Goal: Browse casually: Explore the website without a specific task or goal

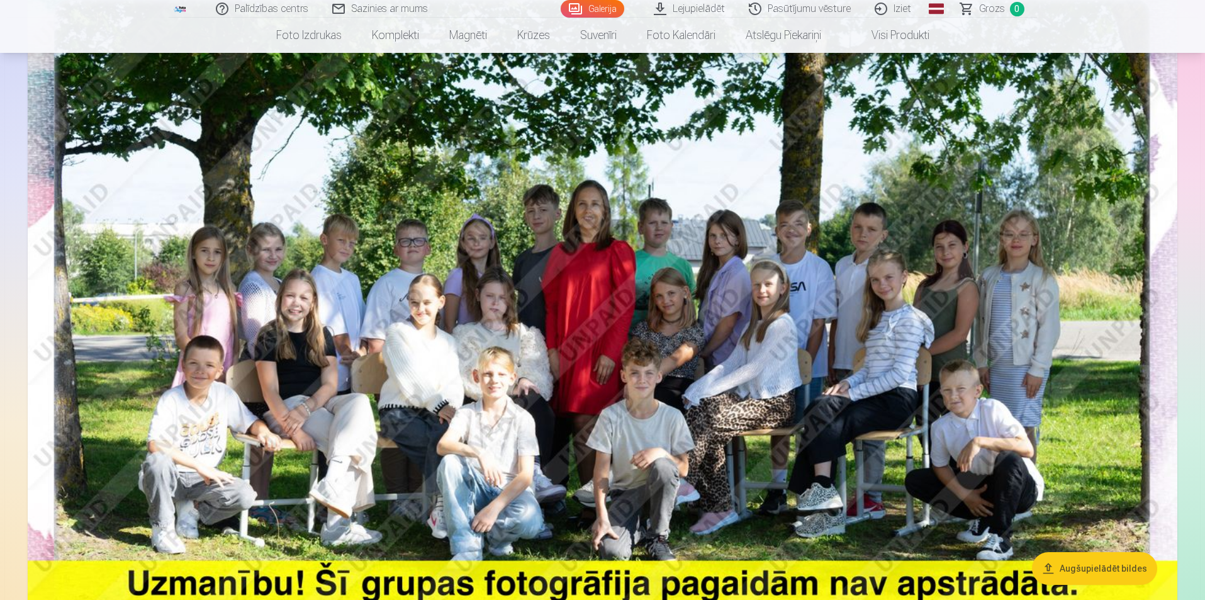
scroll to position [189, 0]
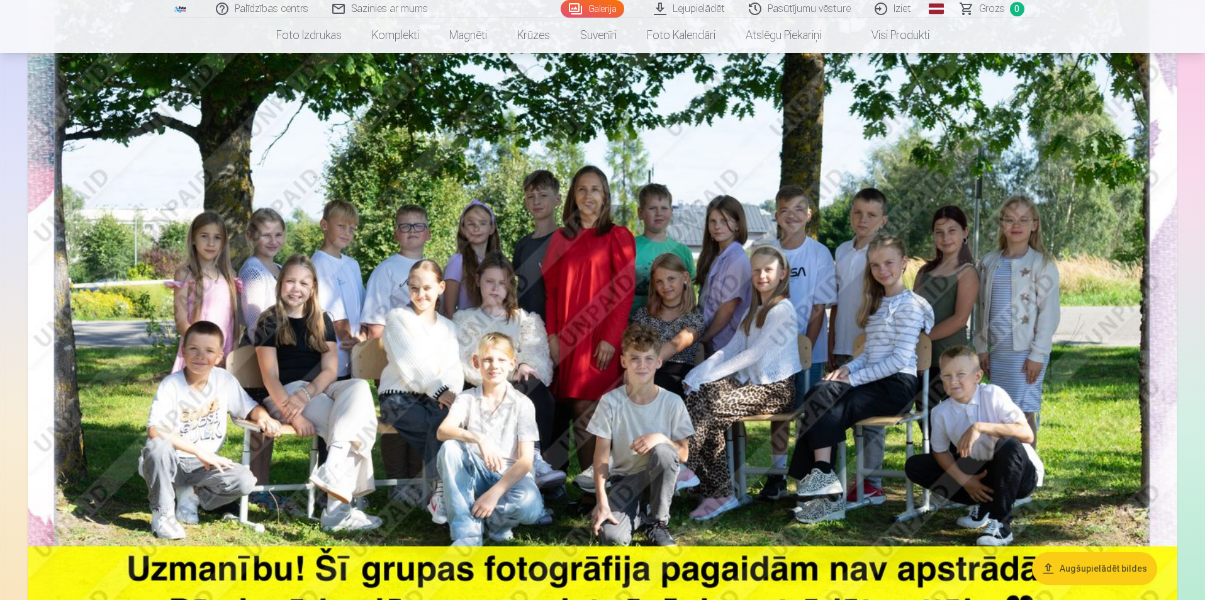
click at [790, 242] on img at bounding box center [603, 333] width 1150 height 767
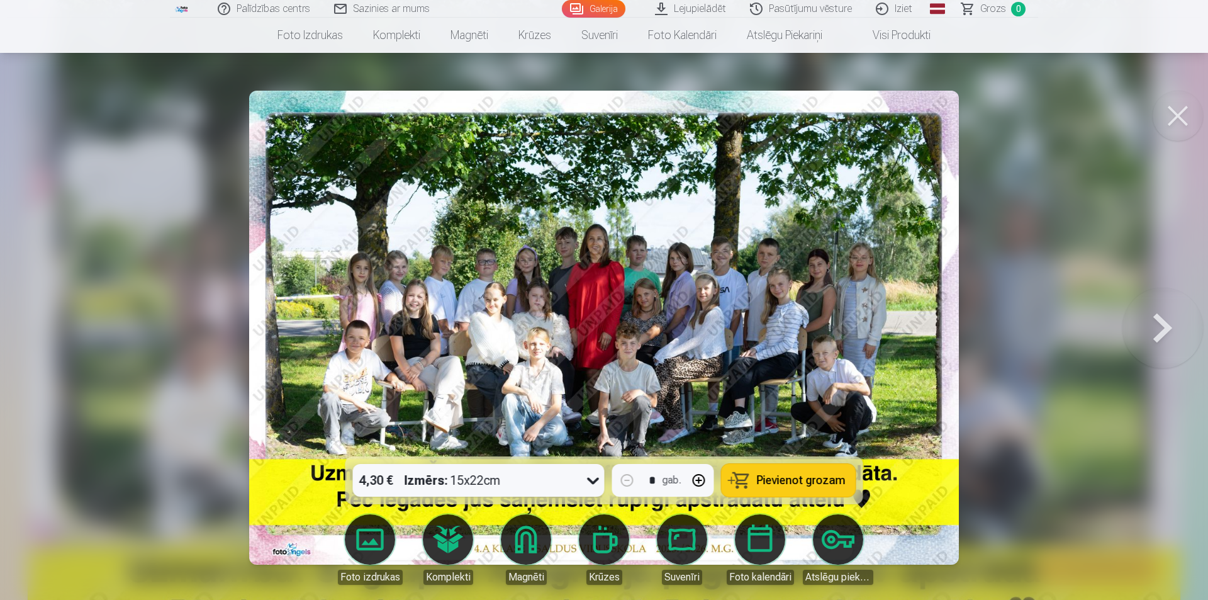
click at [771, 254] on img at bounding box center [604, 328] width 710 height 474
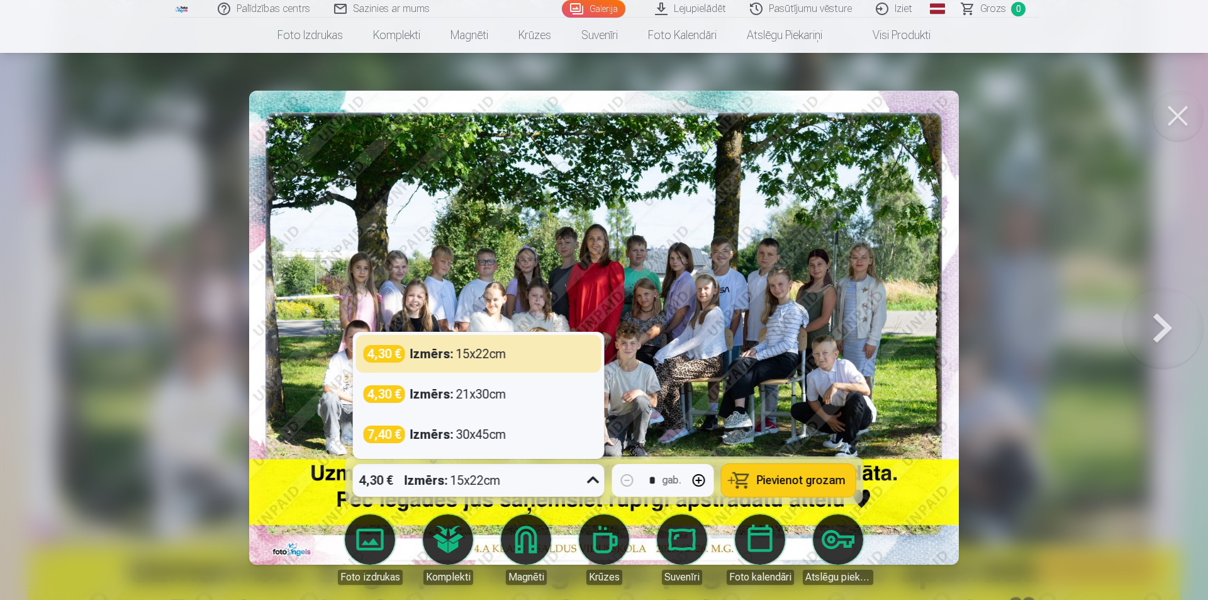
click at [596, 481] on icon at bounding box center [593, 480] width 20 height 20
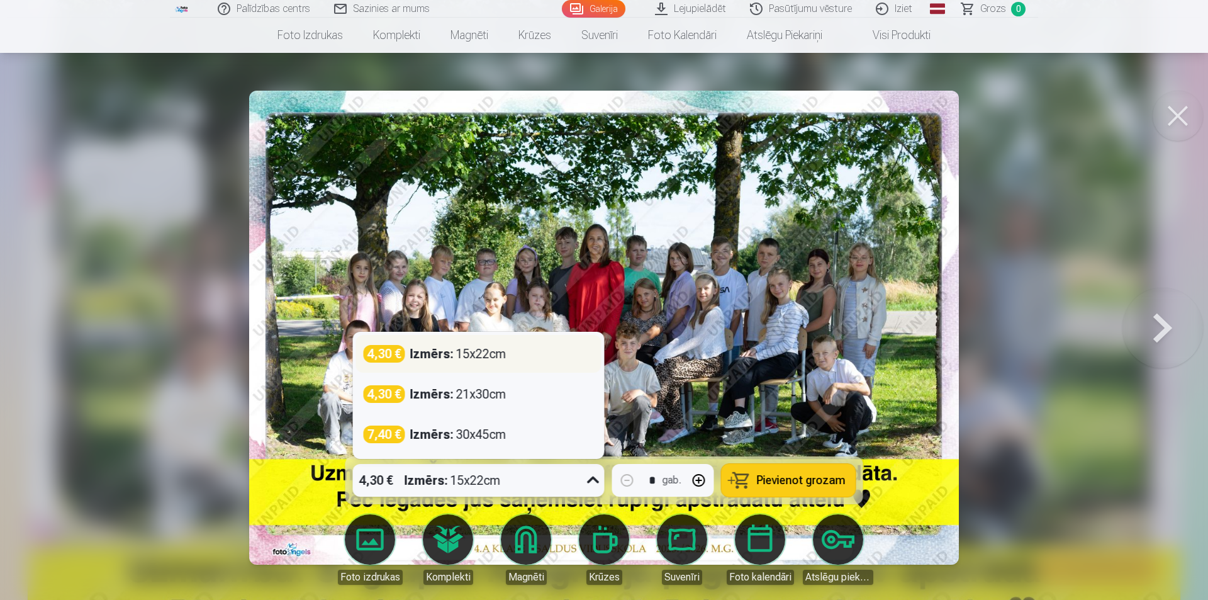
click at [512, 357] on div "4,30 € Izmērs : 15x22cm" at bounding box center [479, 354] width 230 height 18
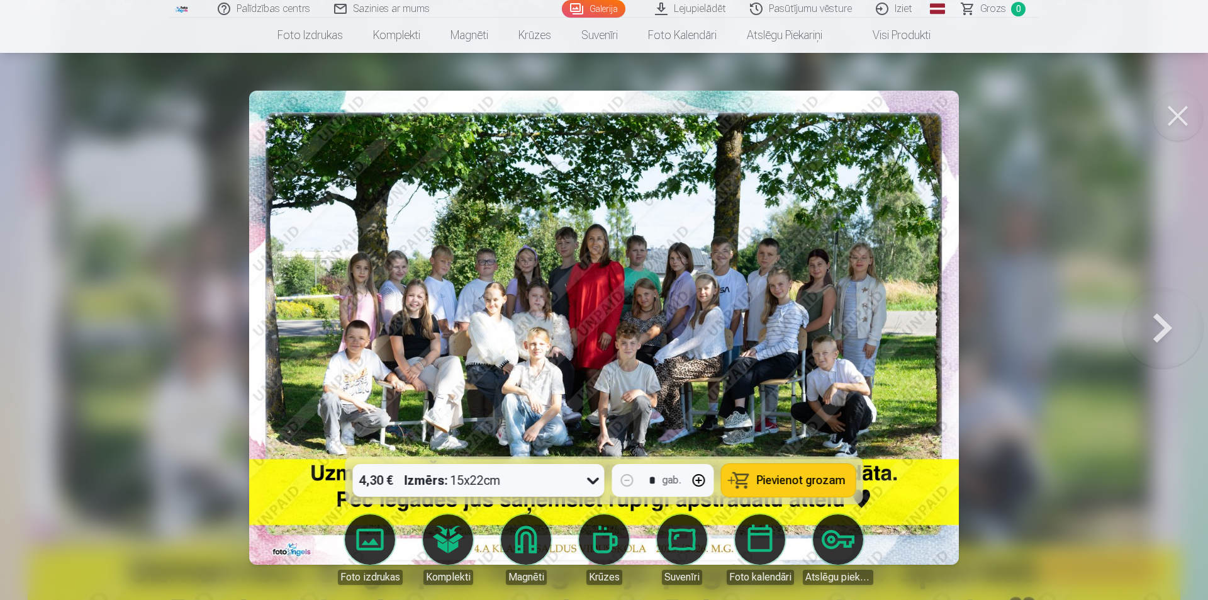
click at [642, 362] on img at bounding box center [604, 328] width 710 height 474
click at [1155, 328] on button at bounding box center [1163, 327] width 81 height 232
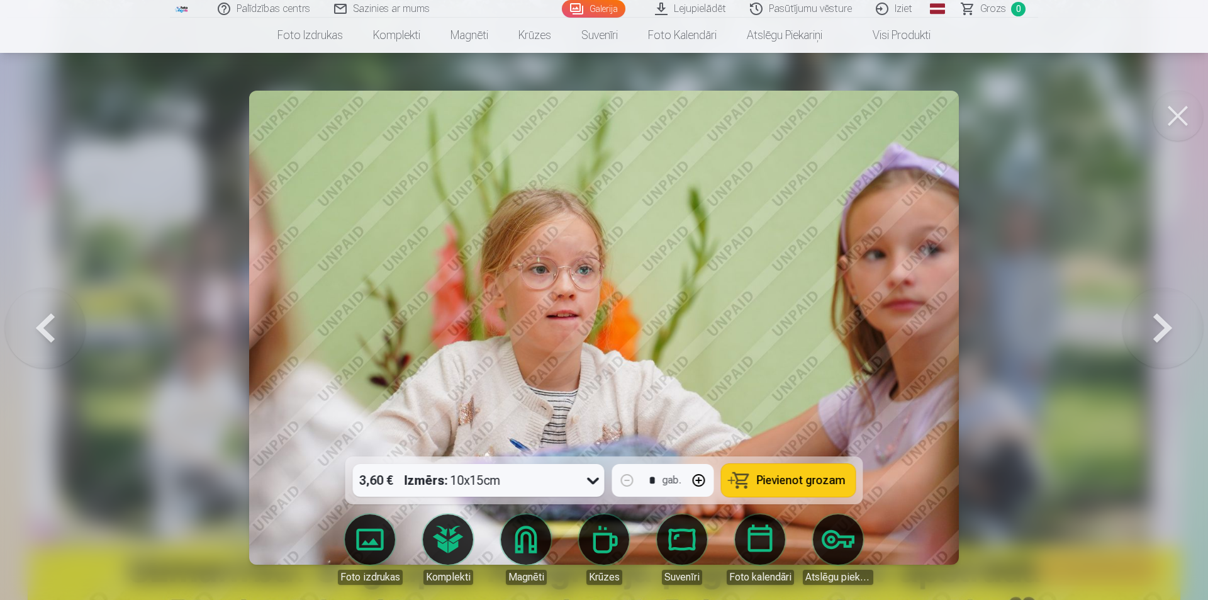
click at [1155, 328] on button at bounding box center [1163, 327] width 81 height 232
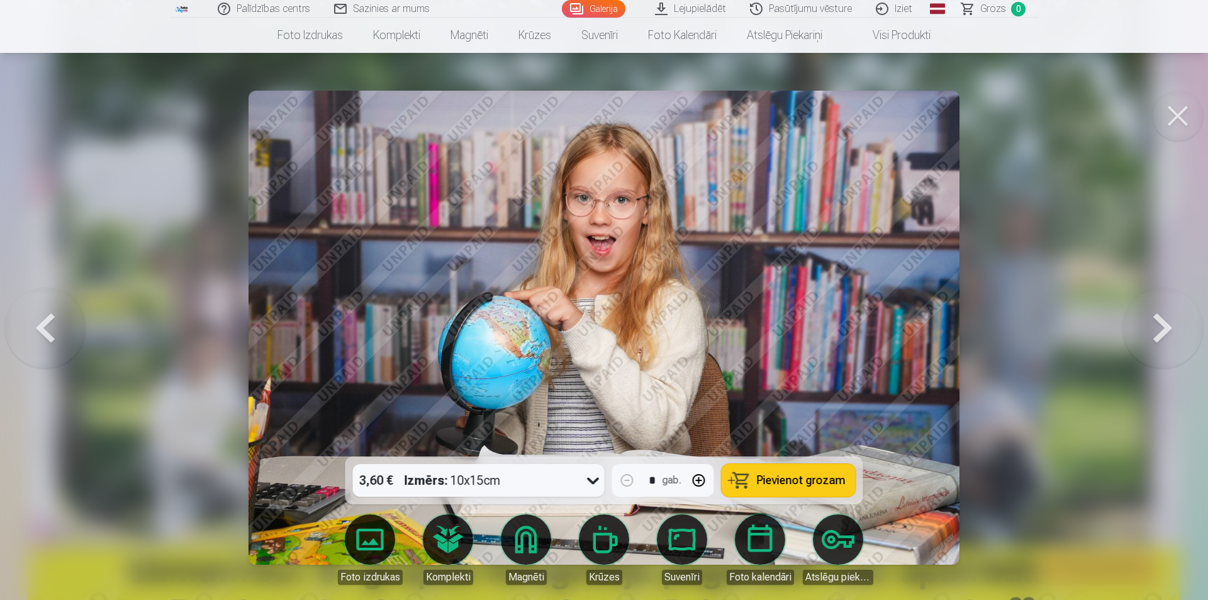
click at [1155, 328] on button at bounding box center [1163, 327] width 81 height 232
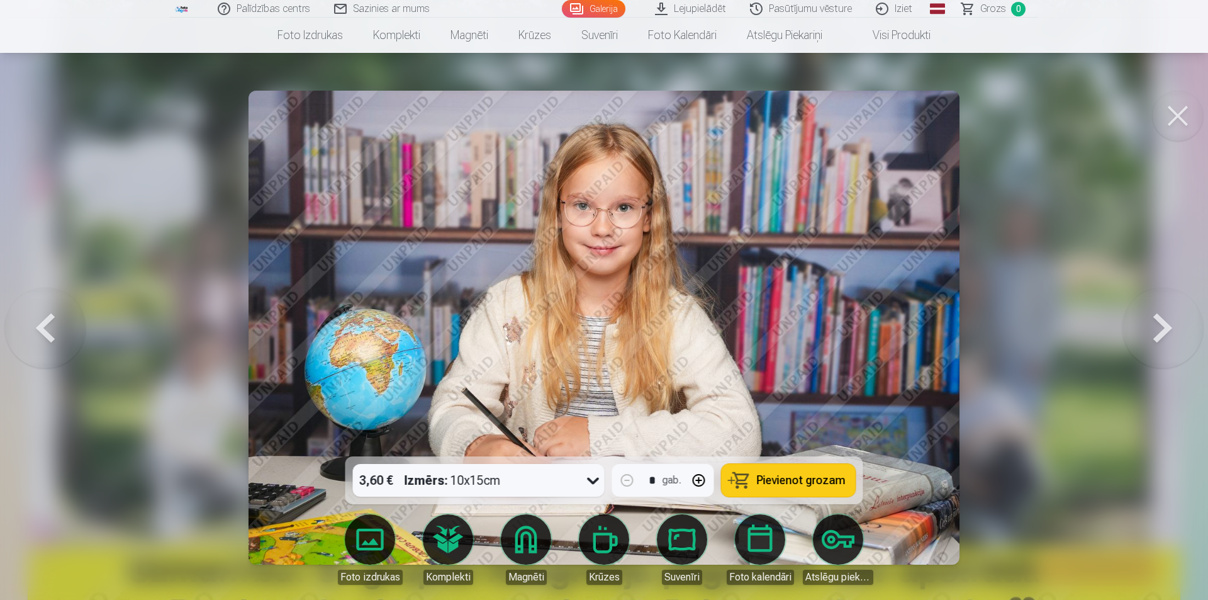
click at [1155, 328] on button at bounding box center [1163, 327] width 81 height 232
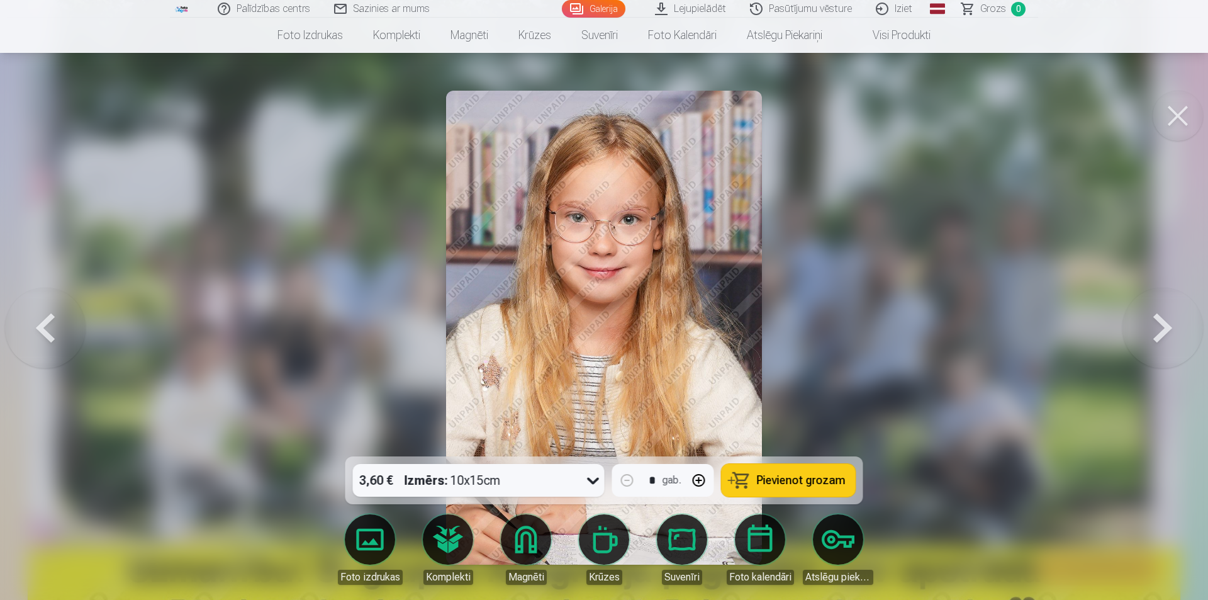
click at [1155, 328] on button at bounding box center [1163, 327] width 81 height 232
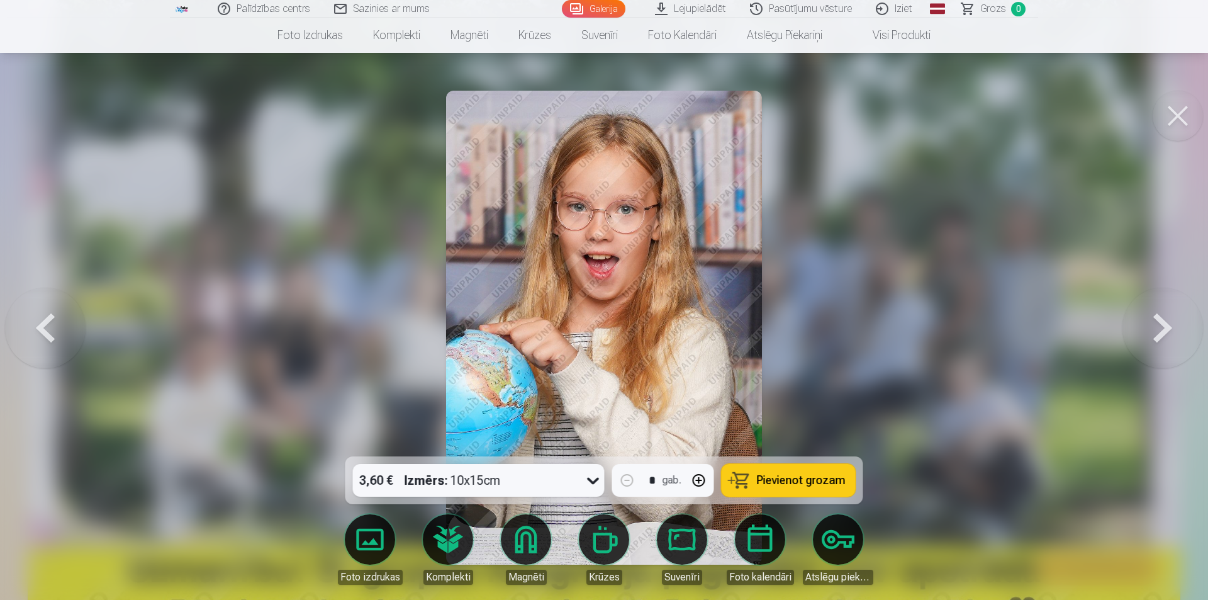
click at [1155, 328] on button at bounding box center [1163, 327] width 81 height 232
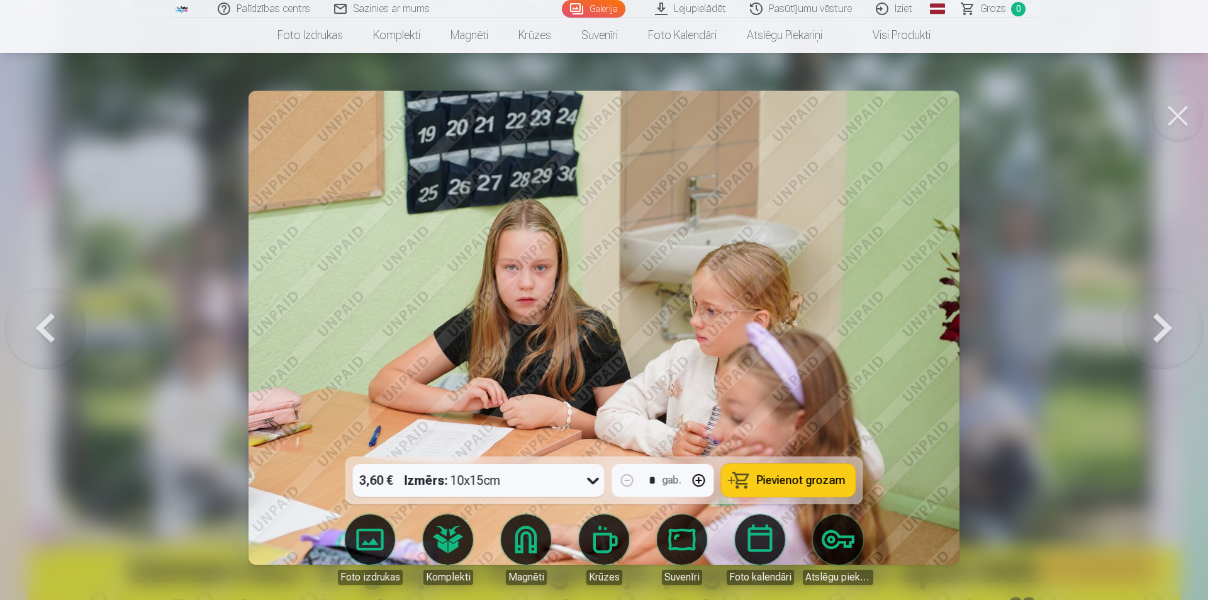
click at [1155, 328] on button at bounding box center [1163, 327] width 81 height 232
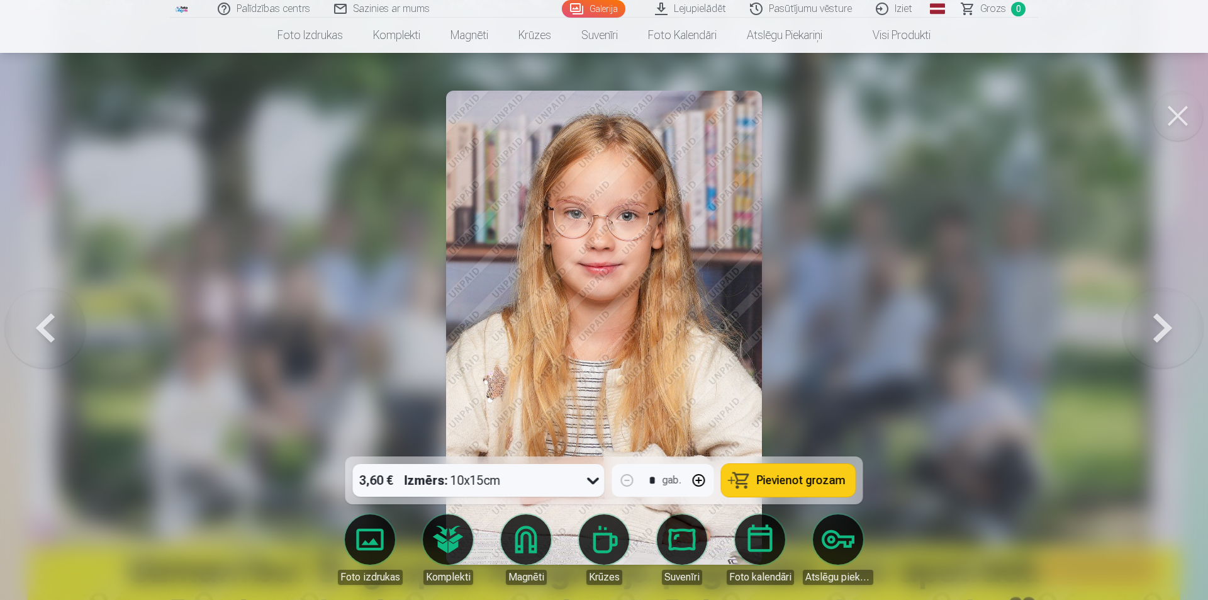
click at [1155, 328] on button at bounding box center [1163, 327] width 81 height 232
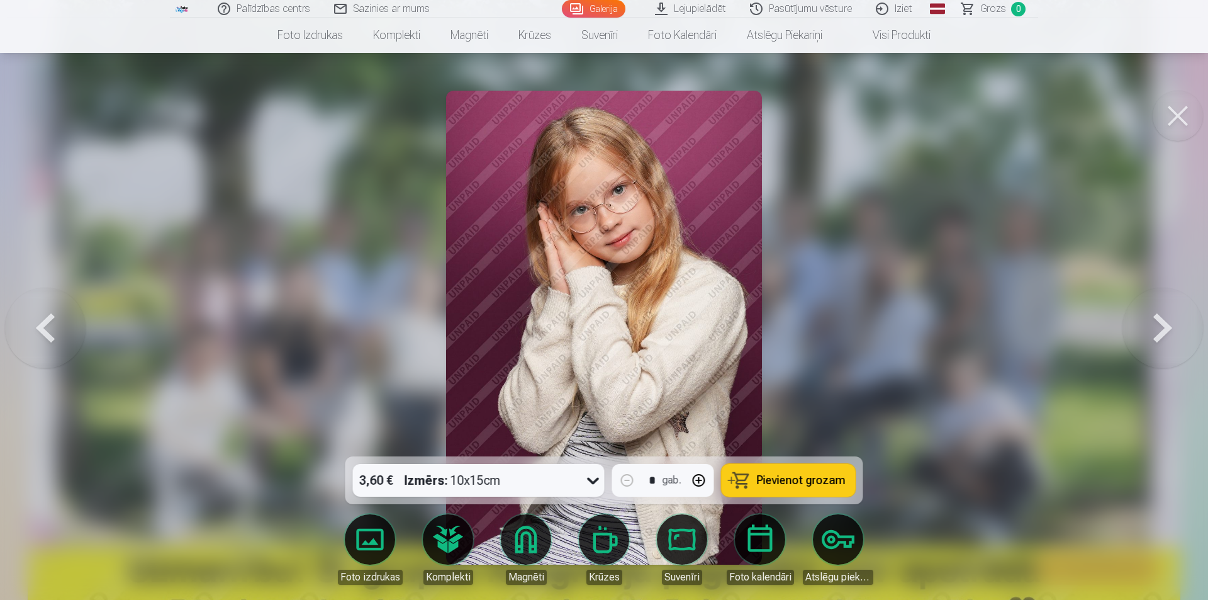
click at [1155, 328] on button at bounding box center [1163, 327] width 81 height 232
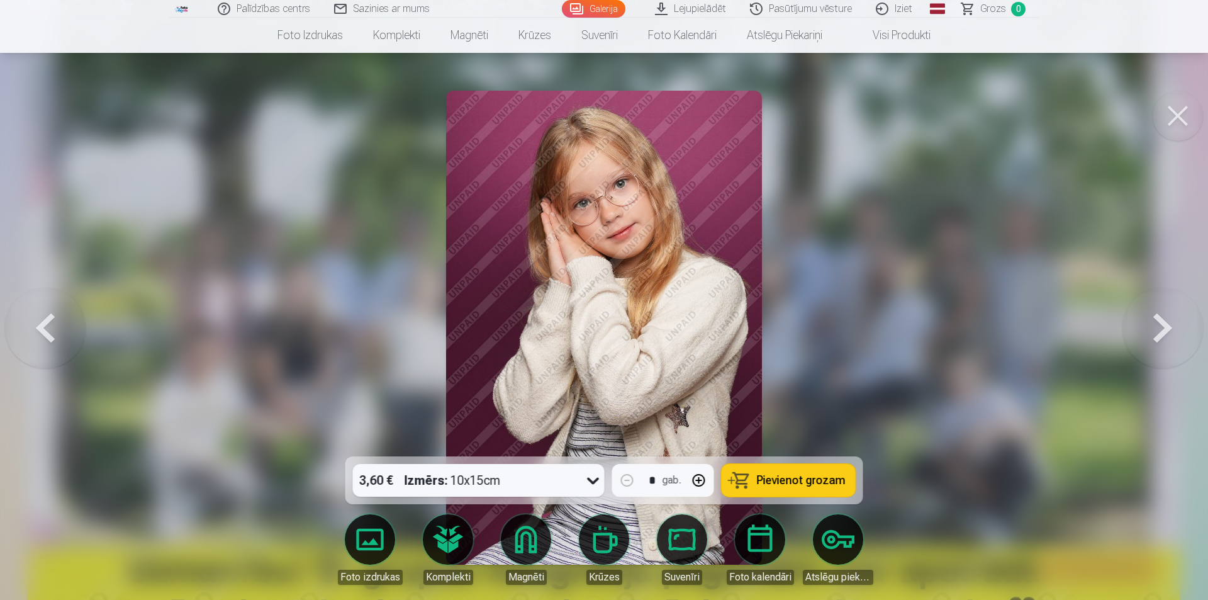
click at [1155, 328] on button at bounding box center [1163, 327] width 81 height 232
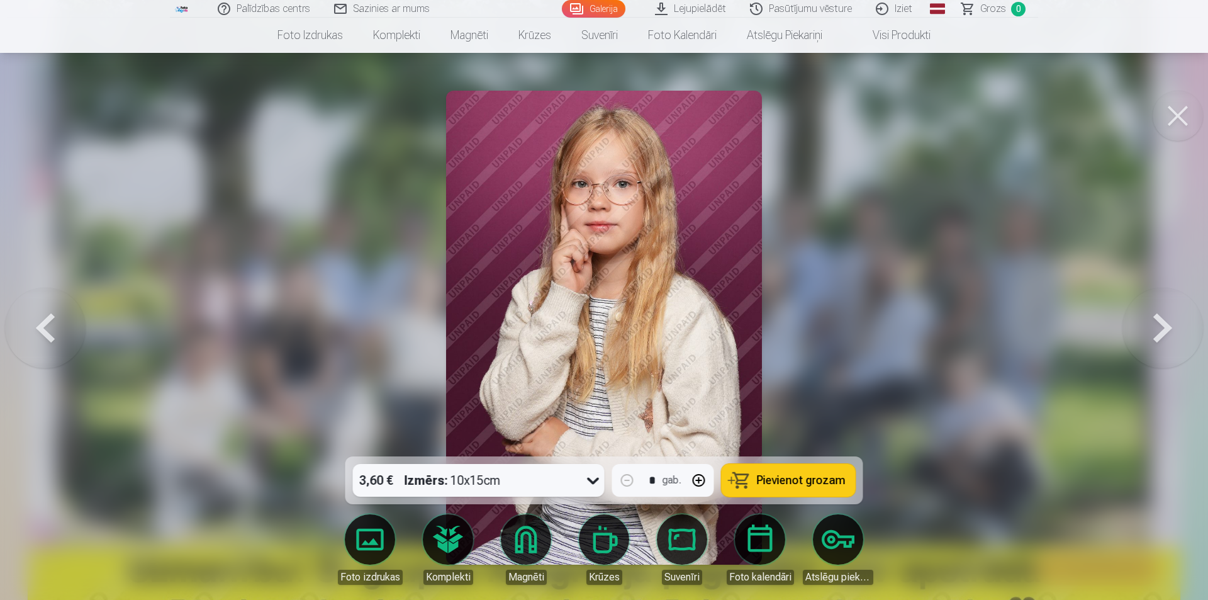
click at [1155, 328] on button at bounding box center [1163, 327] width 81 height 232
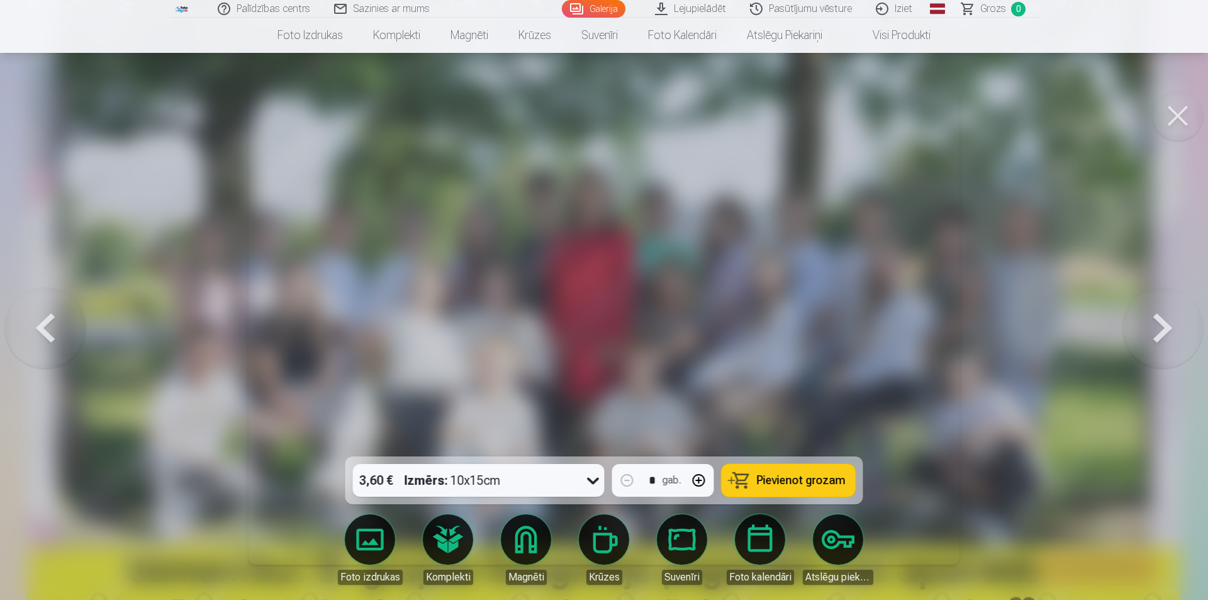
click at [1155, 328] on button at bounding box center [1163, 327] width 81 height 232
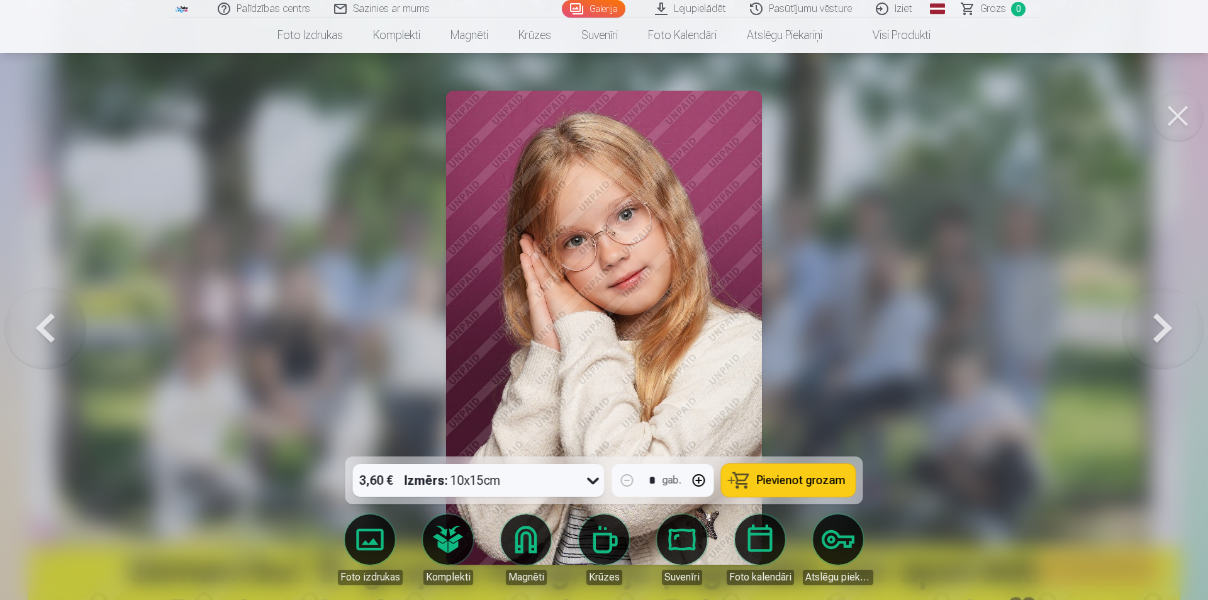
click at [1155, 328] on button at bounding box center [1163, 327] width 81 height 232
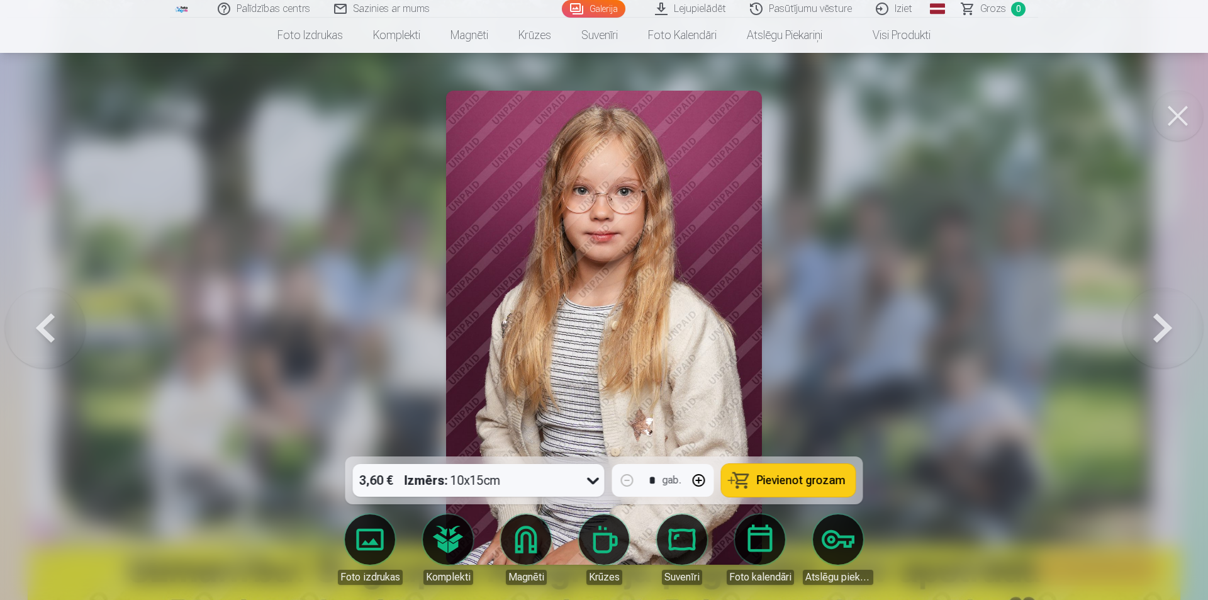
click at [1155, 328] on button at bounding box center [1163, 327] width 81 height 232
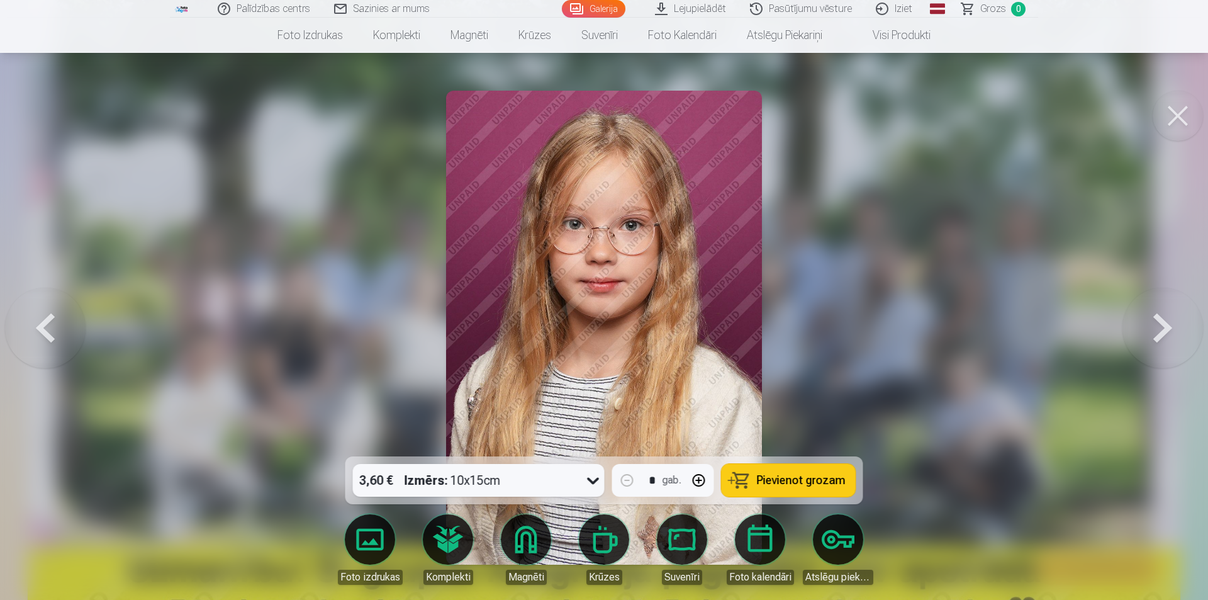
click at [1155, 328] on button at bounding box center [1163, 327] width 81 height 232
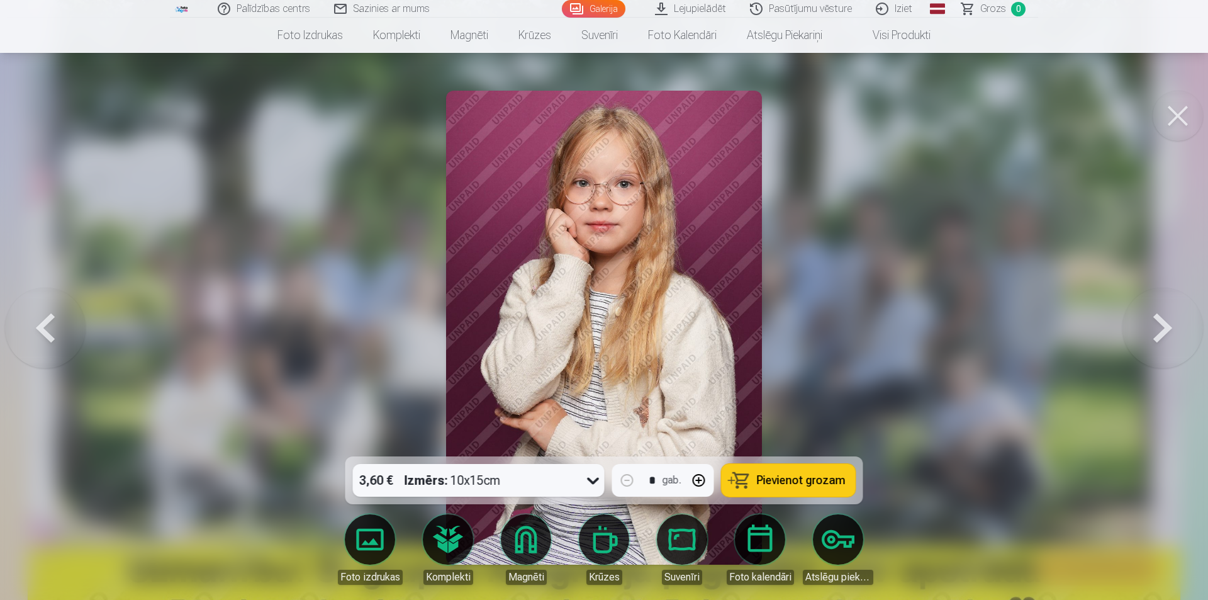
click at [1155, 328] on button at bounding box center [1163, 327] width 81 height 232
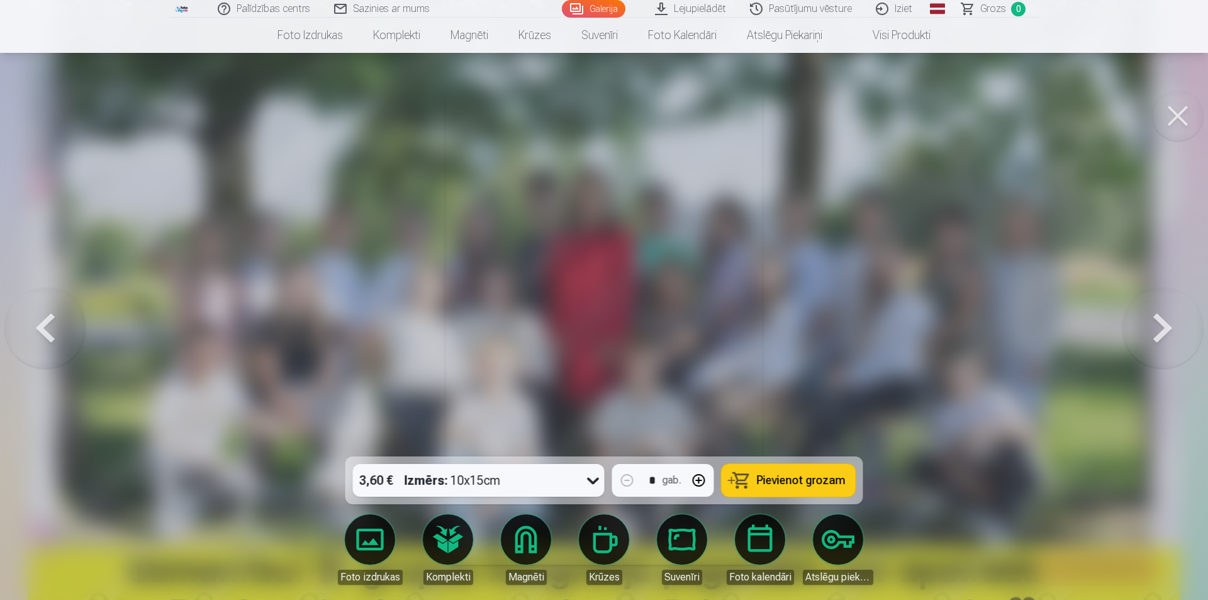
click at [1155, 328] on button at bounding box center [1163, 327] width 81 height 232
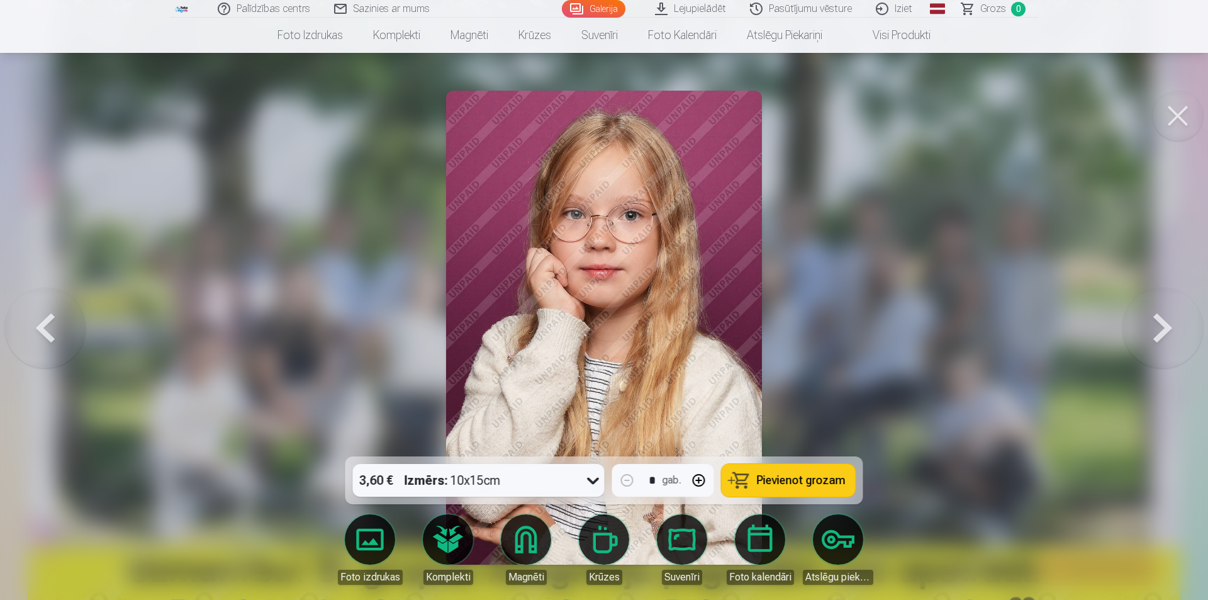
click at [1155, 328] on button at bounding box center [1163, 327] width 81 height 232
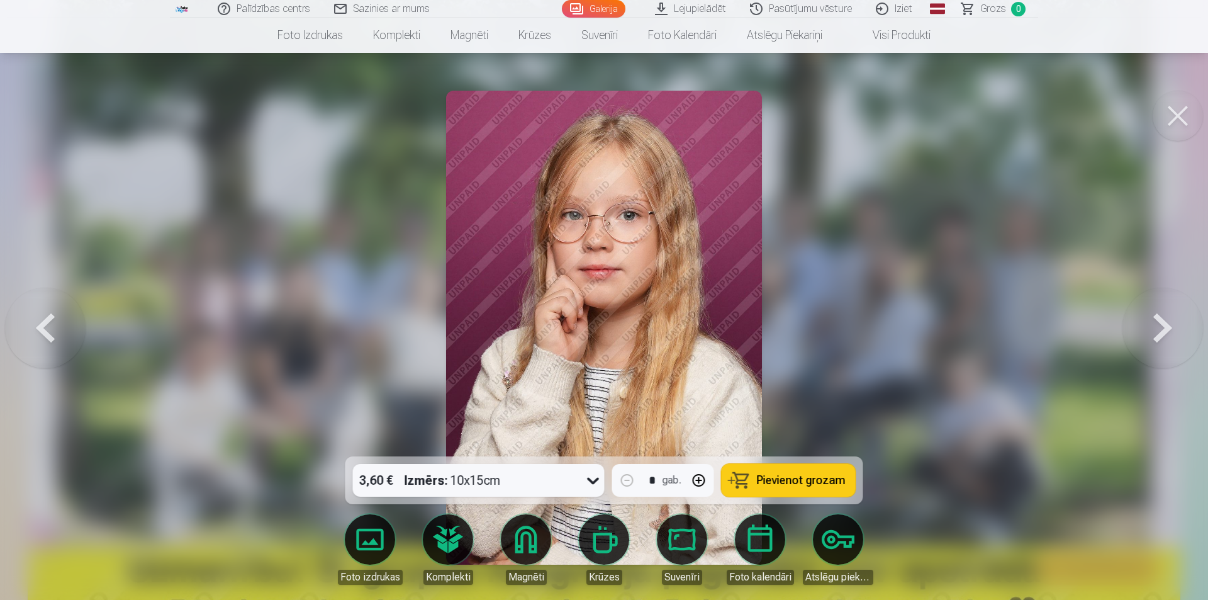
click at [1155, 328] on button at bounding box center [1163, 327] width 81 height 232
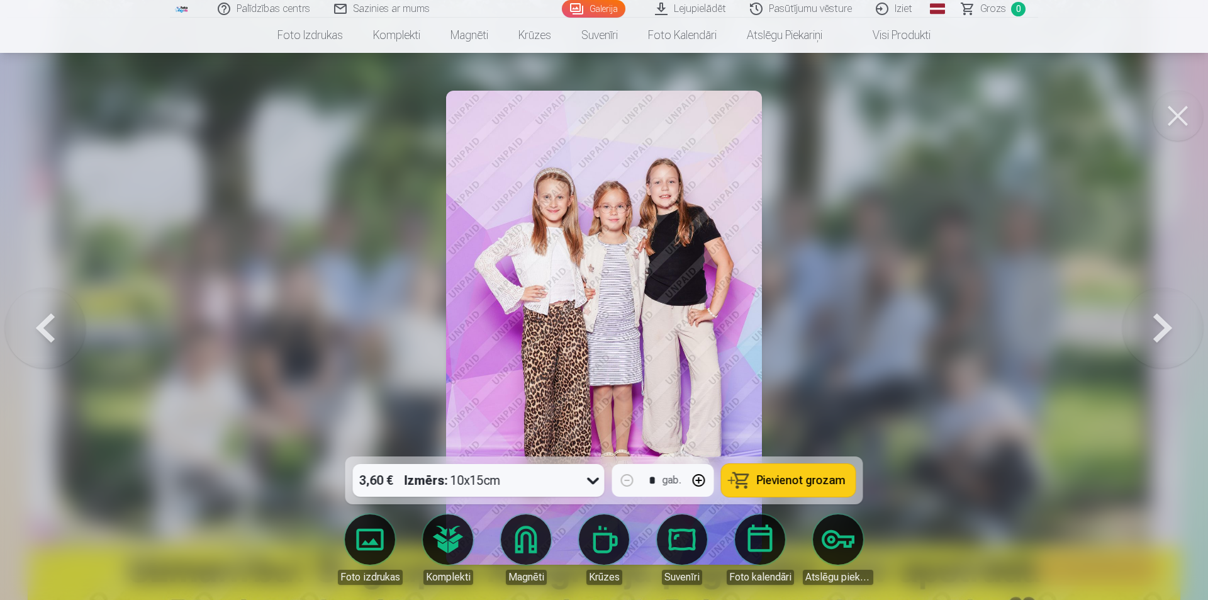
click at [1155, 328] on button at bounding box center [1163, 327] width 81 height 232
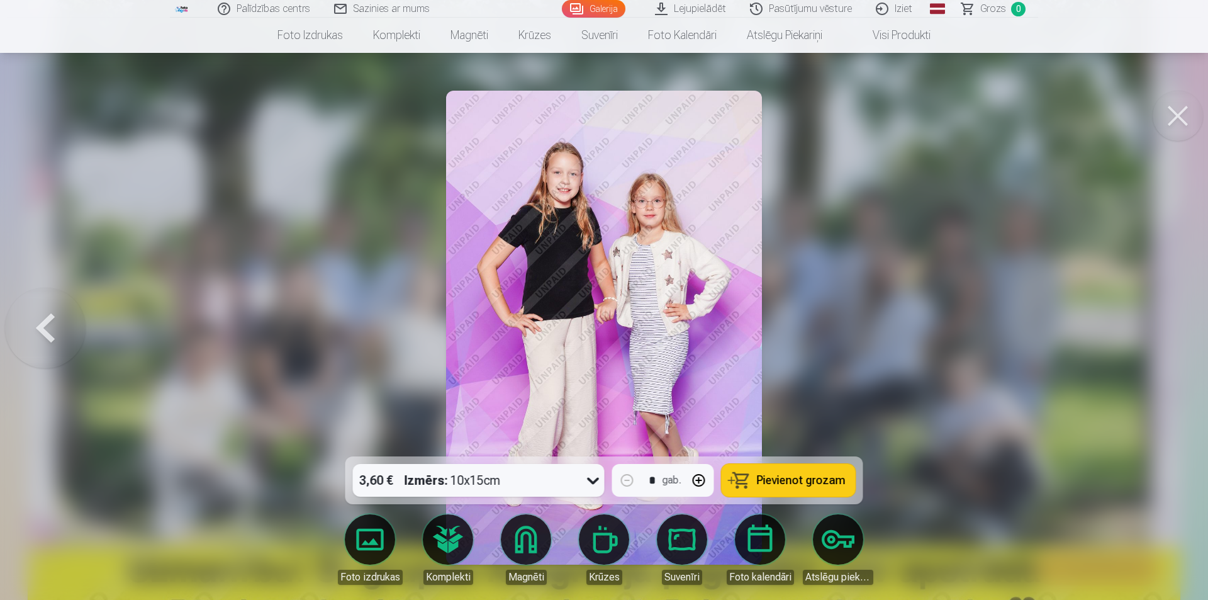
click at [1155, 328] on div at bounding box center [604, 300] width 1208 height 600
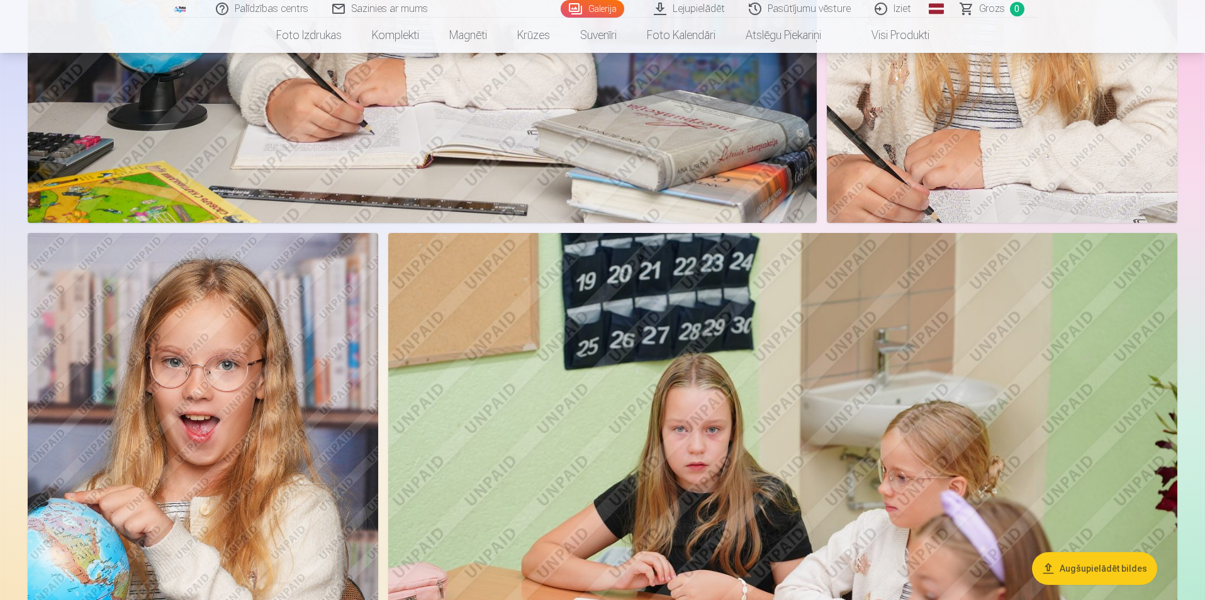
scroll to position [2643, 0]
